Goal: Task Accomplishment & Management: Complete application form

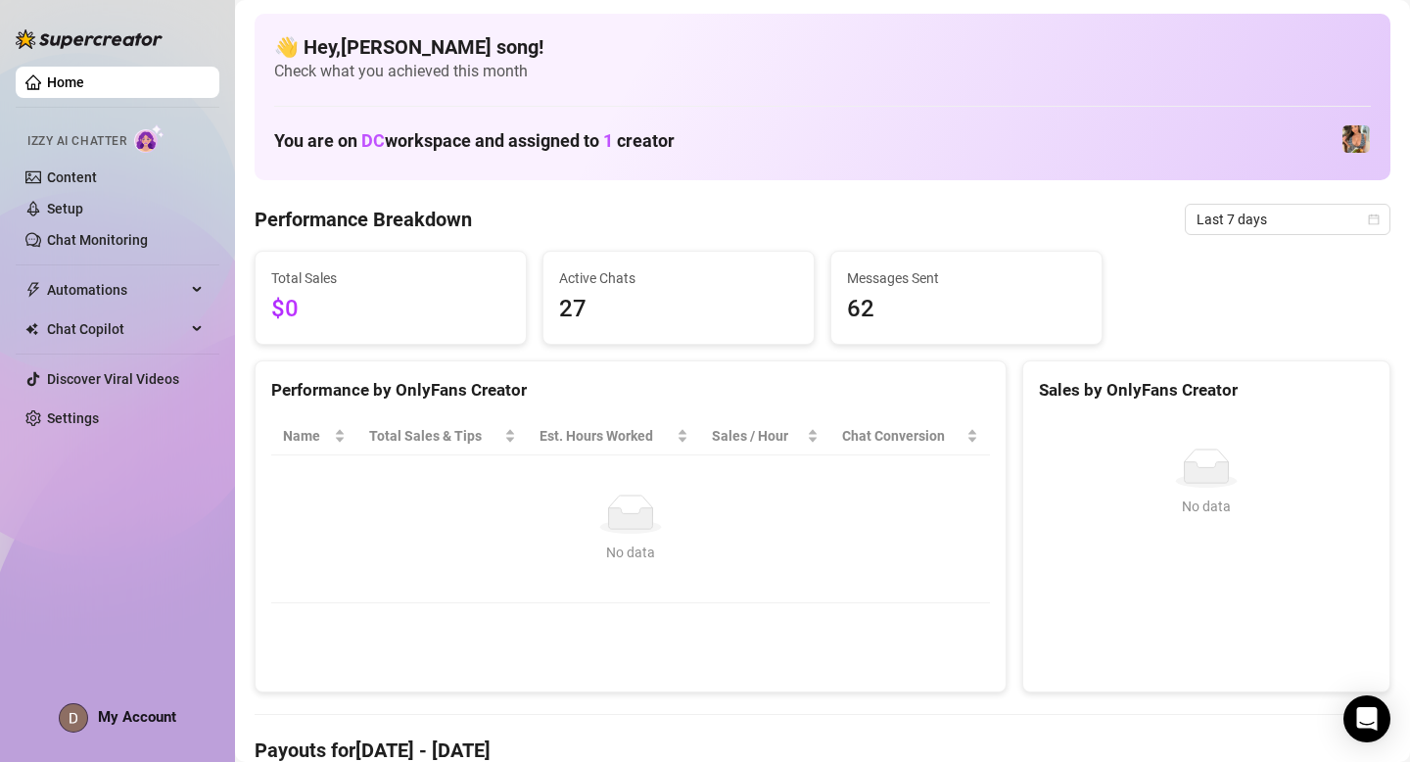
click at [114, 716] on span "My Account" at bounding box center [137, 717] width 78 height 18
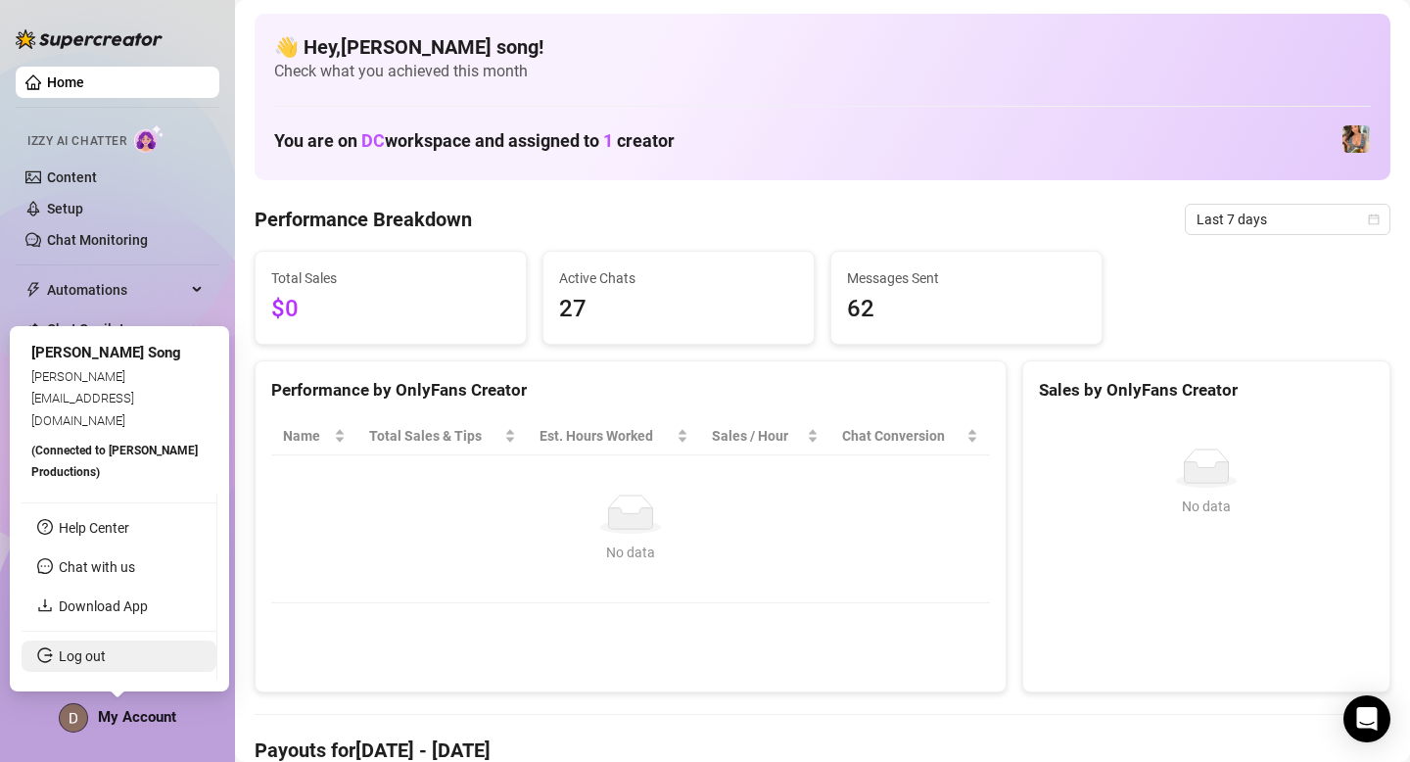
click at [87, 651] on link "Log out" at bounding box center [82, 656] width 47 height 16
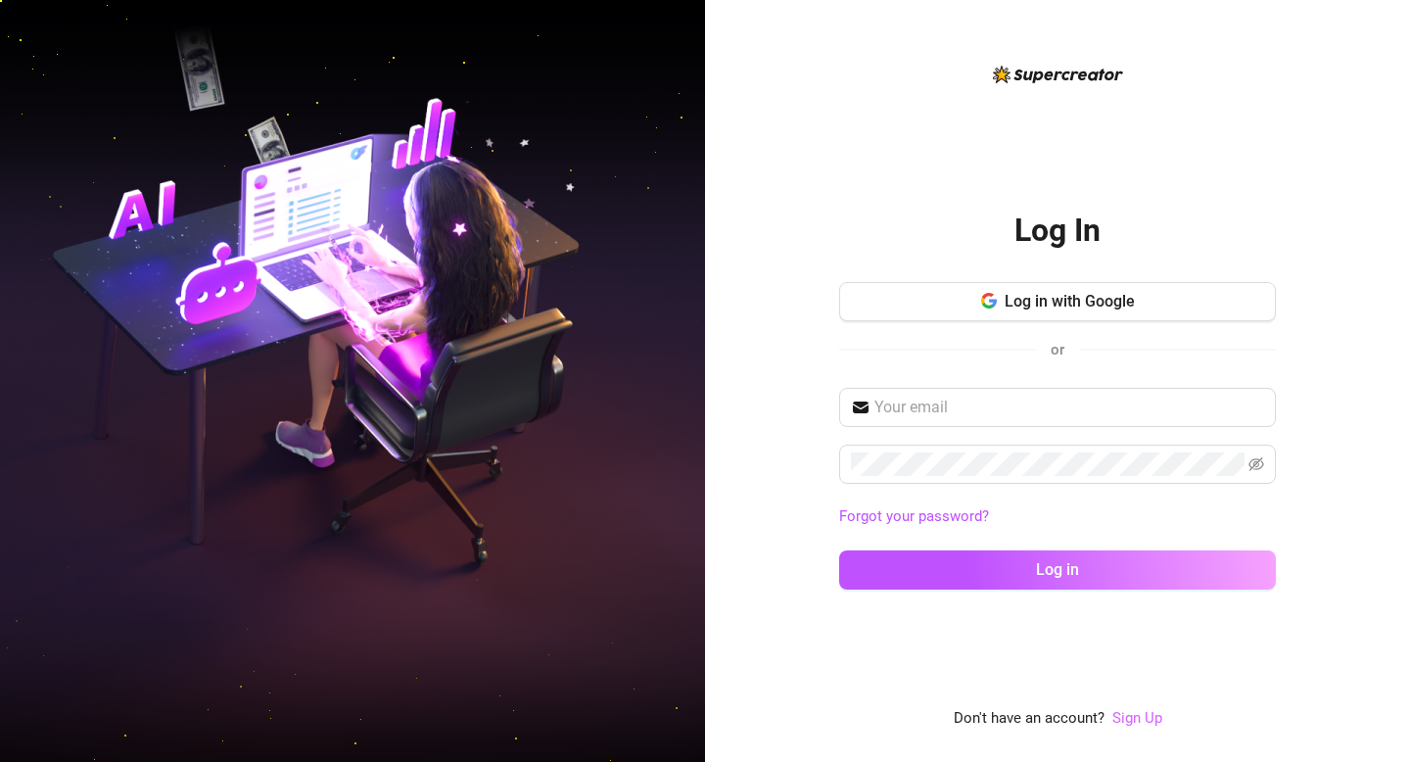
click at [1144, 716] on link "Sign Up" at bounding box center [1137, 718] width 50 height 18
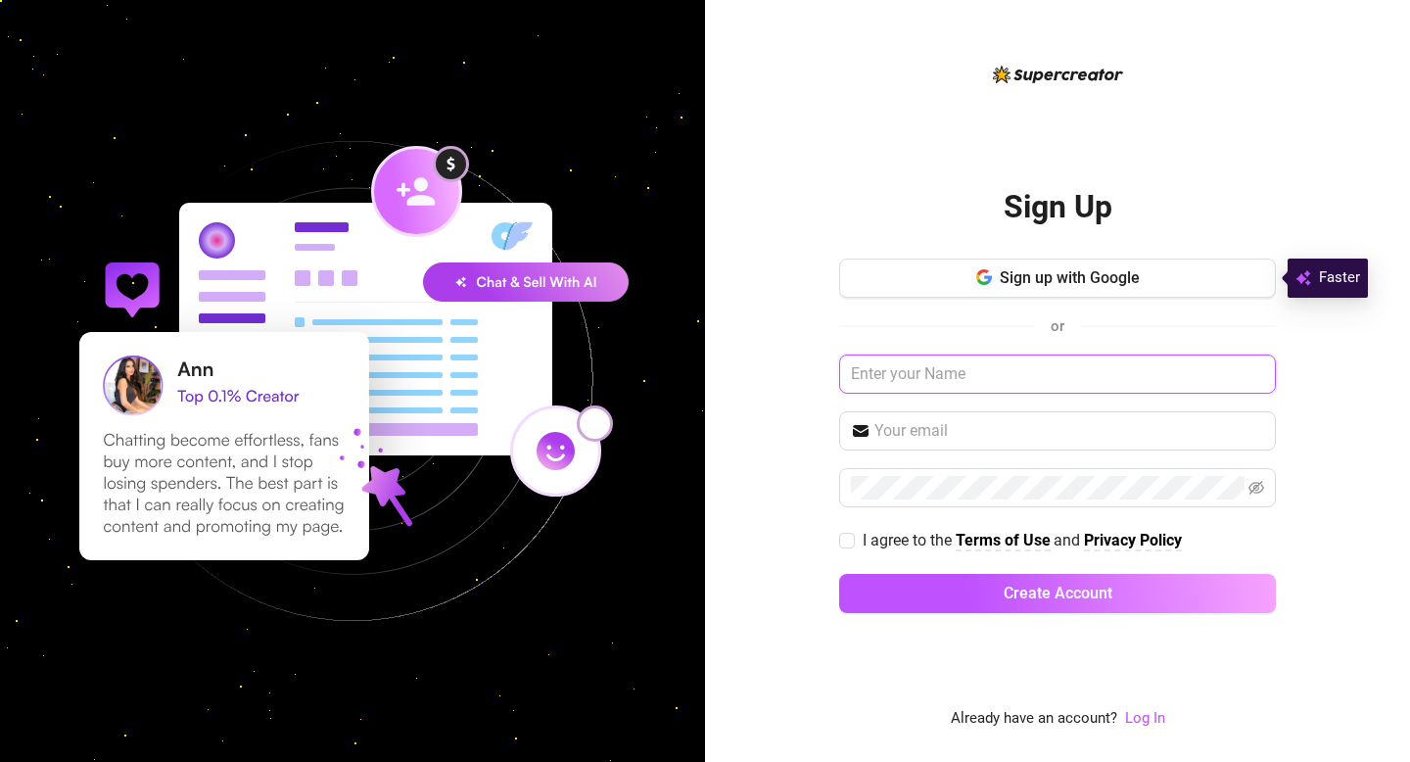
click at [898, 374] on input "text" at bounding box center [1057, 374] width 437 height 39
type input "[PERSON_NAME] B"
click at [907, 437] on input "text" at bounding box center [1070, 431] width 390 height 24
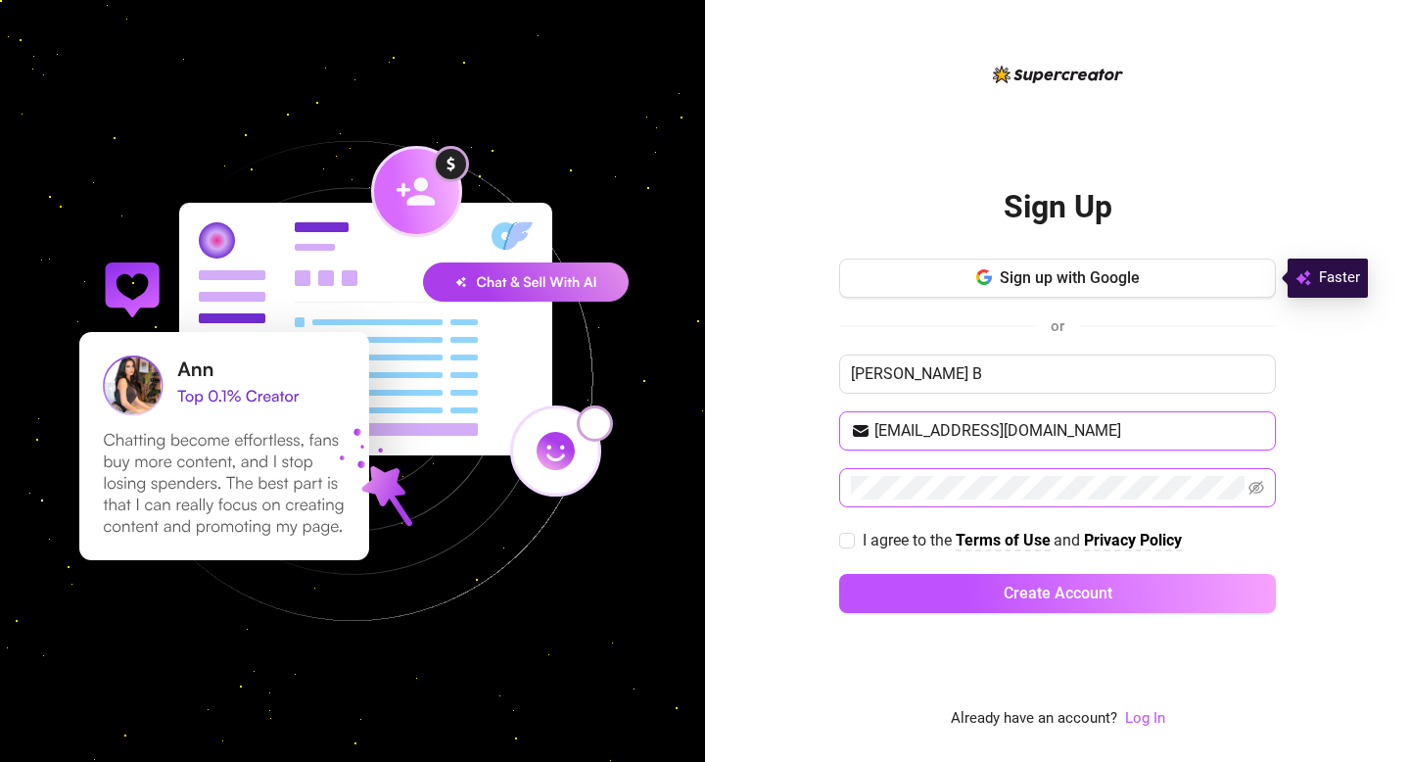
type input "[EMAIL_ADDRESS][DOMAIN_NAME]"
click at [843, 546] on span at bounding box center [847, 541] width 16 height 16
click at [843, 546] on input "I agree to the Terms of Use and Privacy Policy" at bounding box center [846, 540] width 14 height 14
checkbox input "true"
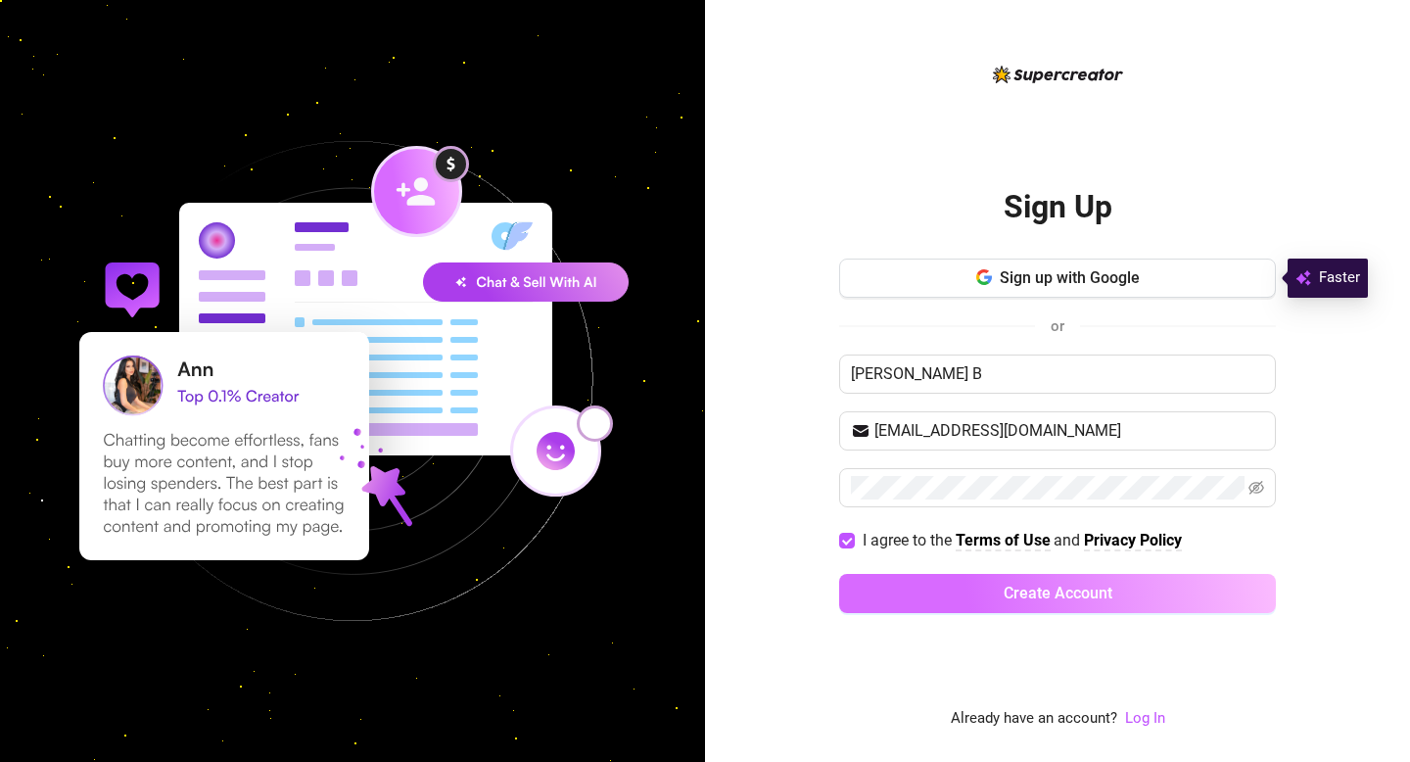
click at [1037, 593] on span "Create Account" at bounding box center [1058, 593] width 109 height 19
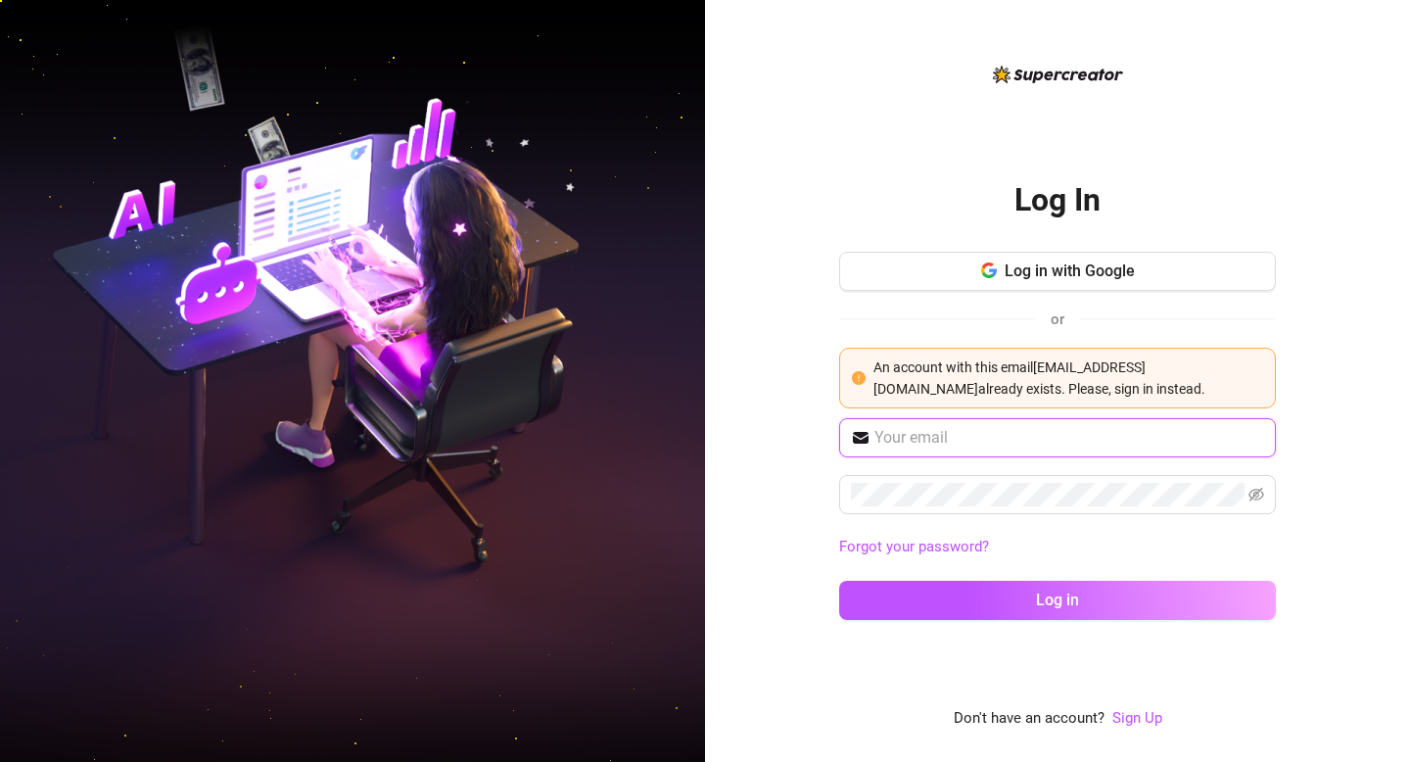
click at [972, 442] on input "text" at bounding box center [1070, 438] width 390 height 24
click at [780, 515] on div "Log In Log in with Google or An account with this email [EMAIL_ADDRESS][DOMAIN_…" at bounding box center [1057, 381] width 705 height 762
click at [991, 437] on input "text" at bounding box center [1070, 438] width 390 height 24
type input "[EMAIL_ADDRESS][DOMAIN_NAME]"
click at [950, 242] on div "Log In Log in with Google or An account with this email [EMAIL_ADDRESS][DOMAIN_…" at bounding box center [1057, 396] width 437 height 483
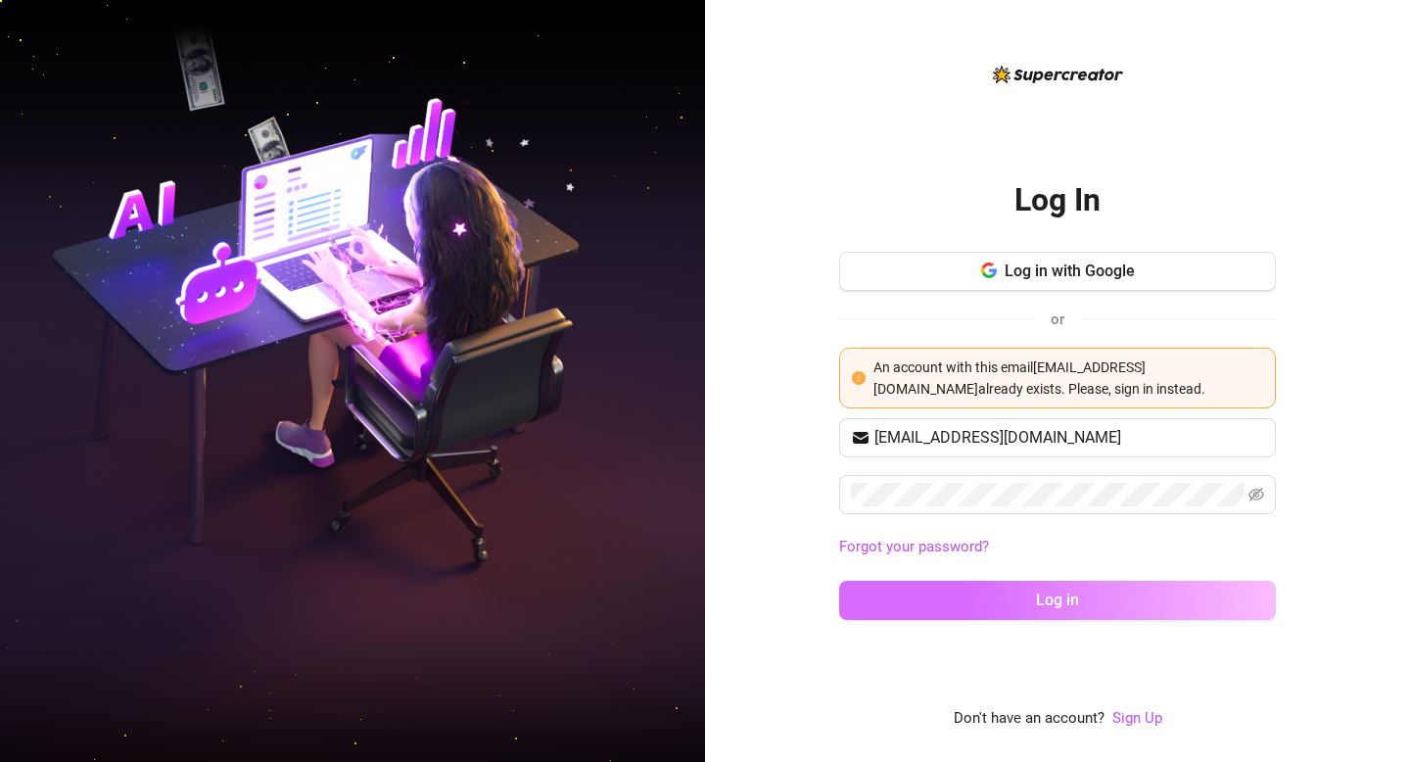
click at [1065, 603] on span "Log in" at bounding box center [1057, 600] width 43 height 19
